Goal: Transaction & Acquisition: Register for event/course

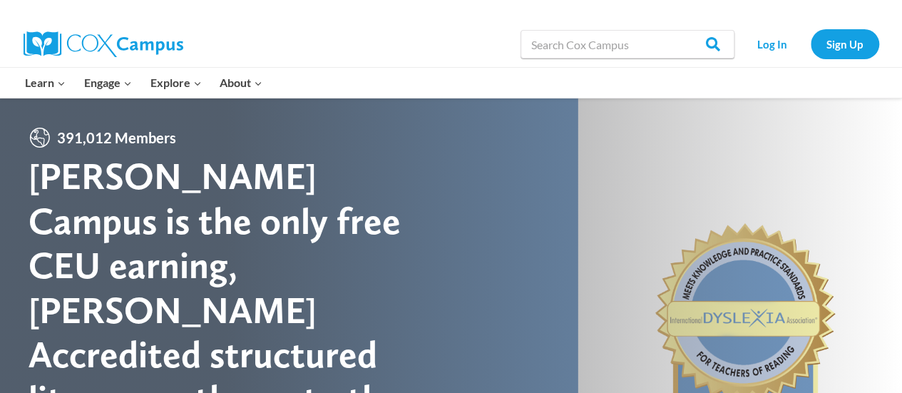
click at [472, 59] on div "Search in https://coxcampus.org/ Search Search Log In Sign Up" at bounding box center [616, 44] width 528 height 46
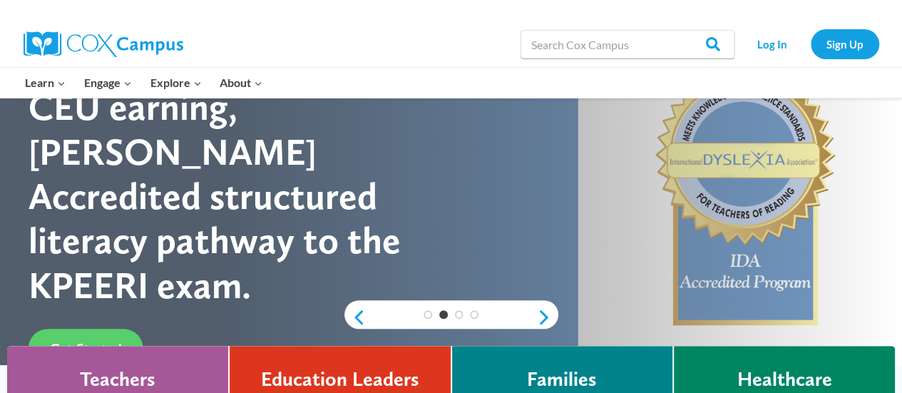
scroll to position [154, 0]
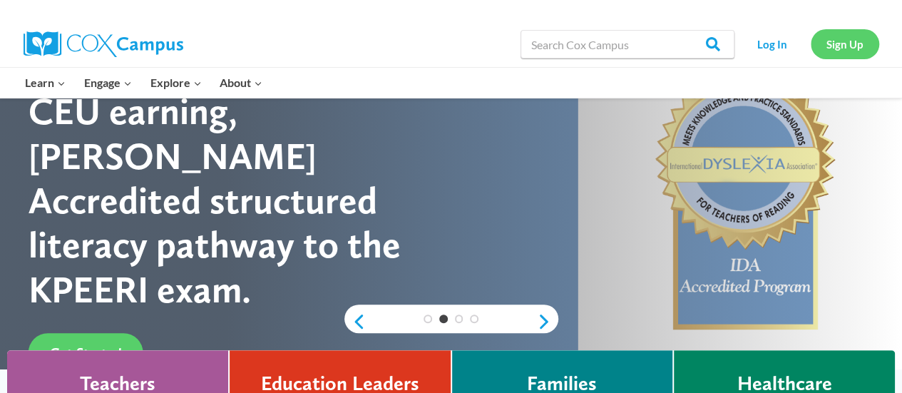
click at [853, 35] on link "Sign Up" at bounding box center [845, 43] width 68 height 29
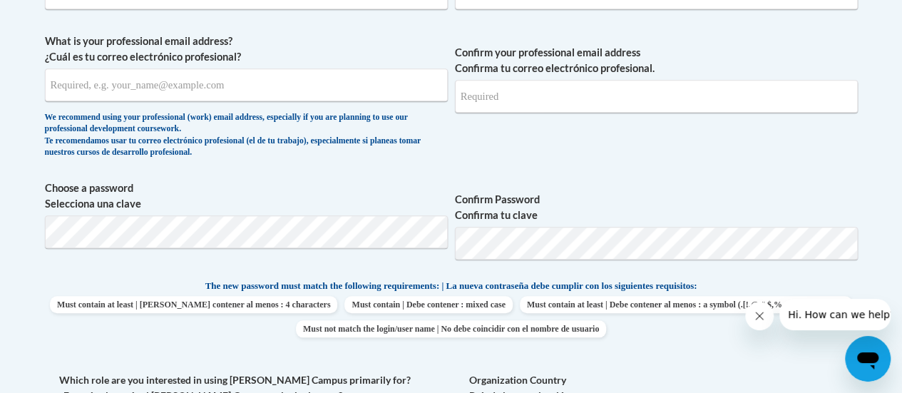
scroll to position [603, 0]
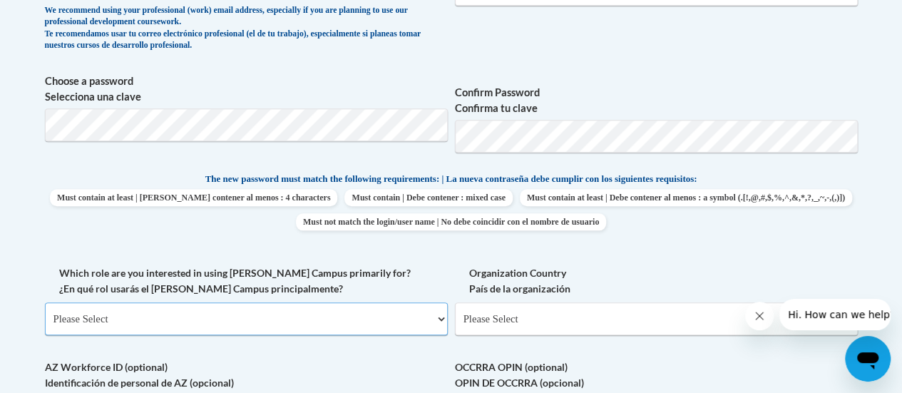
click at [381, 323] on select "Please Select College/University | Colegio/Universidad Community/Nonprofit Part…" at bounding box center [246, 318] width 403 height 33
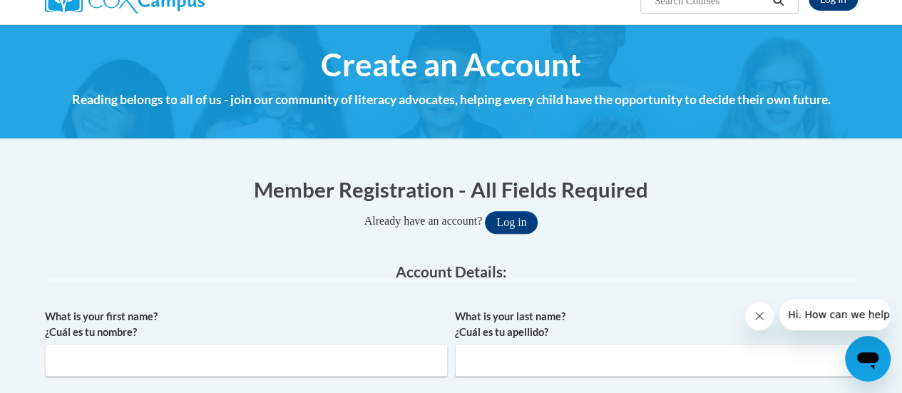
scroll to position [0, 0]
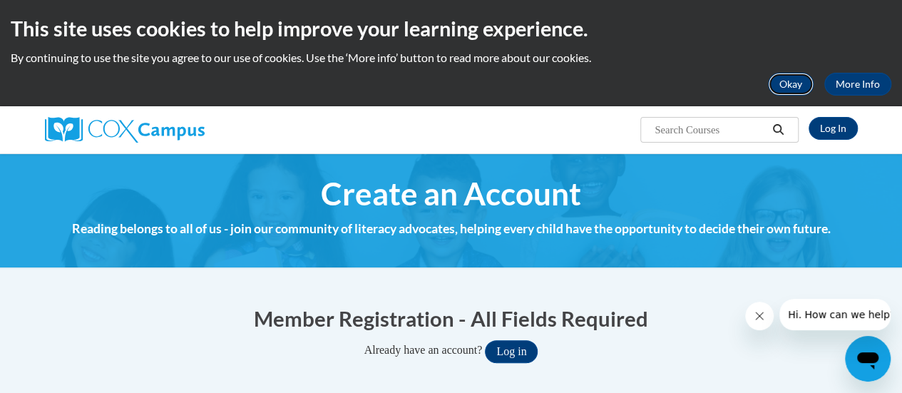
click at [786, 78] on button "Okay" at bounding box center [791, 84] width 46 height 23
